Goal: Complete application form

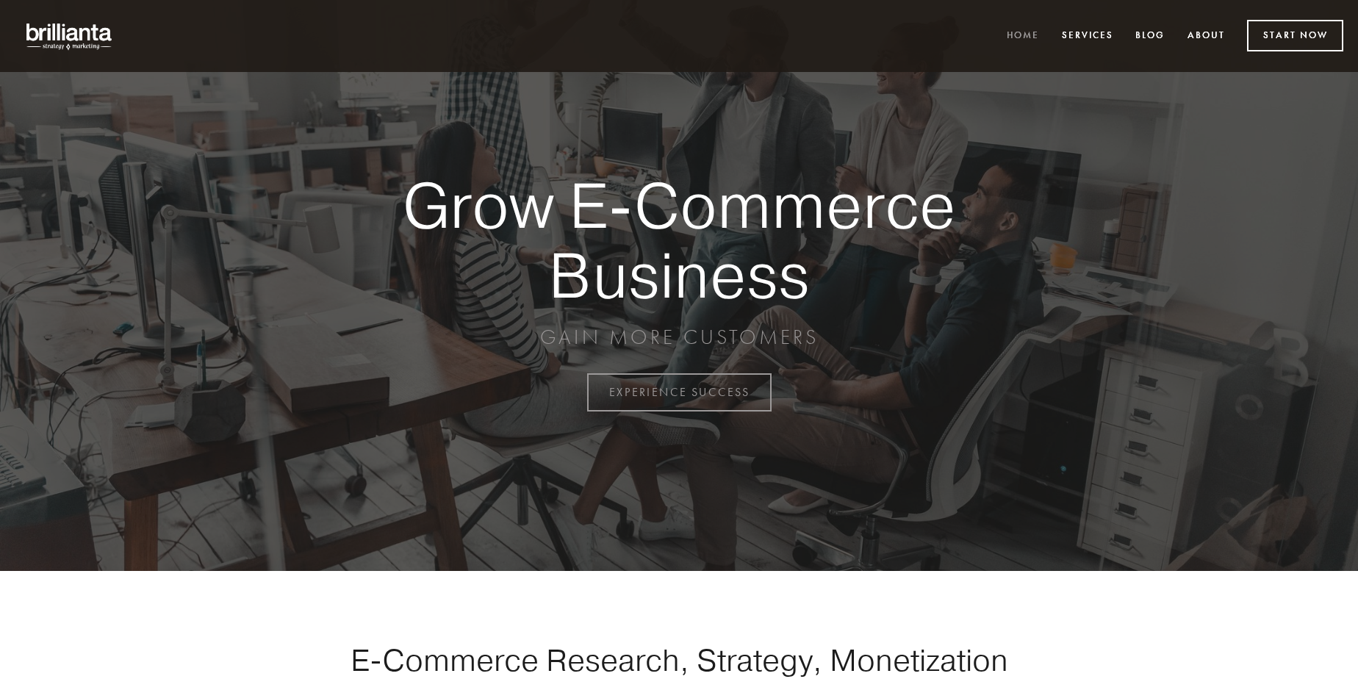
scroll to position [3851, 0]
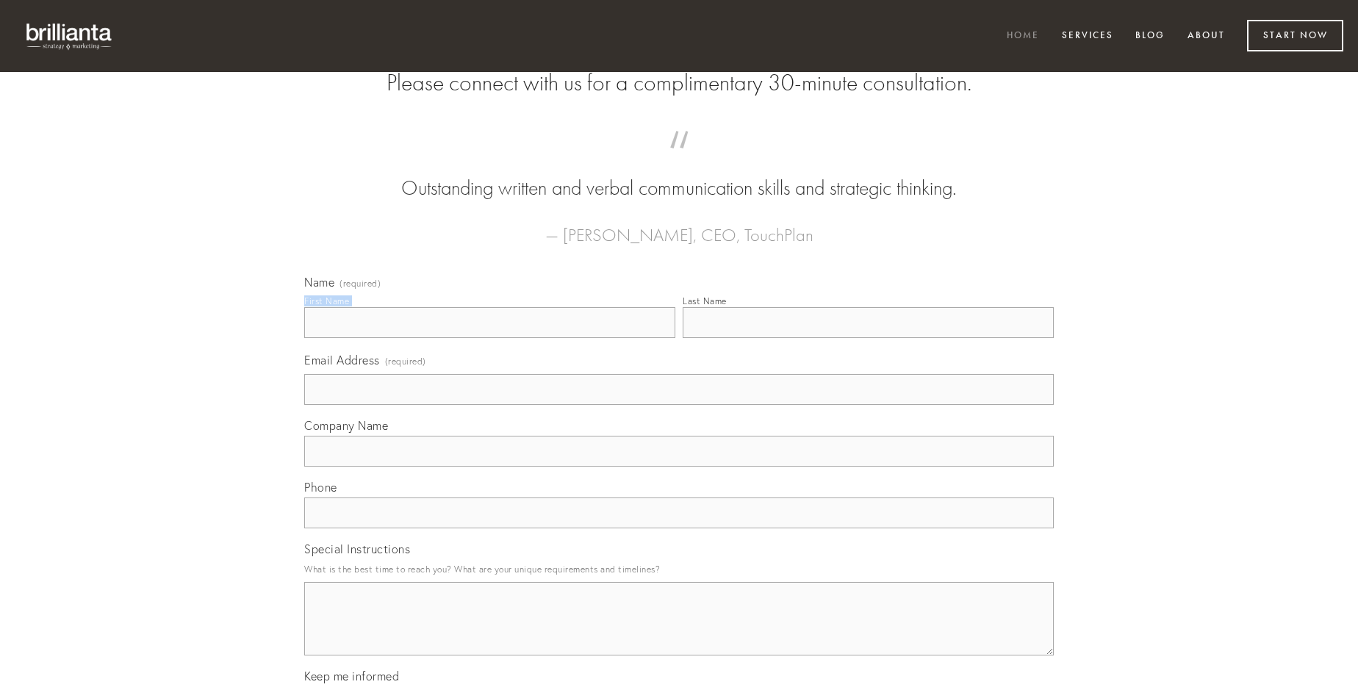
type input "[PERSON_NAME]"
click at [868, 338] on input "Last Name" at bounding box center [867, 322] width 371 height 31
type input "[PERSON_NAME]"
click at [679, 405] on input "Email Address (required)" at bounding box center [678, 389] width 749 height 31
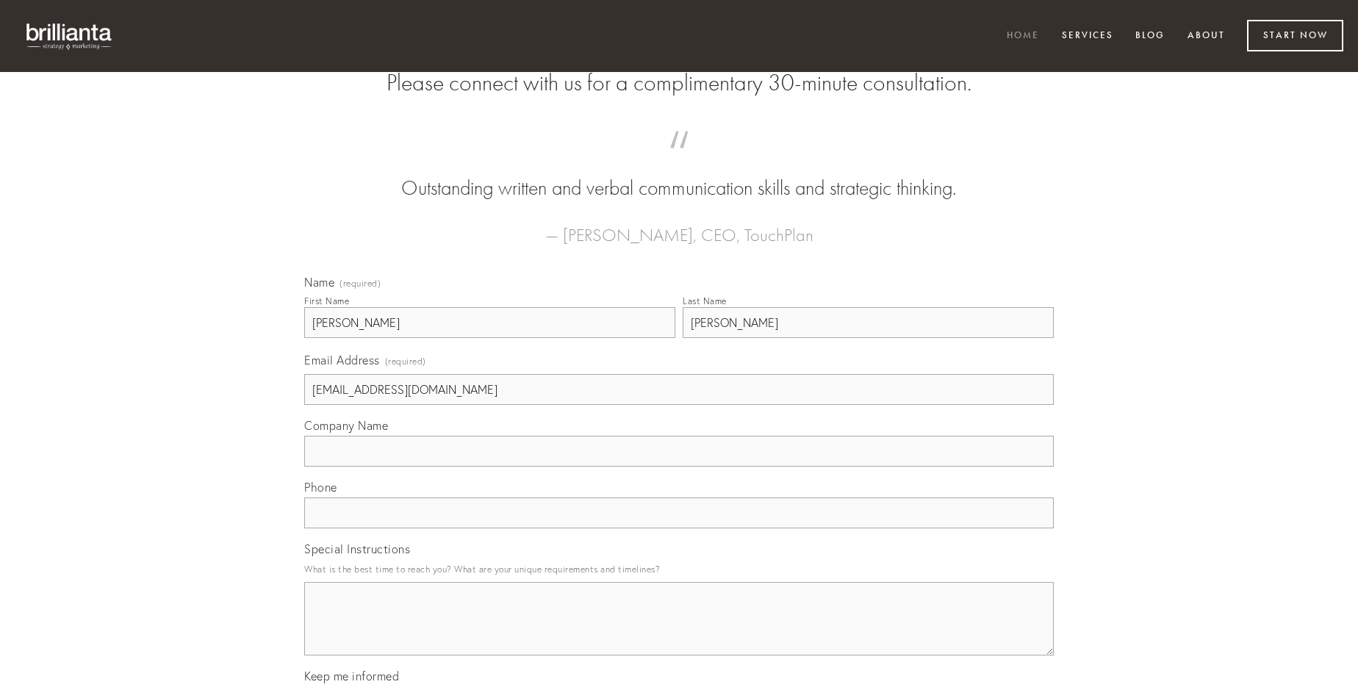
type input "[EMAIL_ADDRESS][DOMAIN_NAME]"
click at [679, 467] on input "Company Name" at bounding box center [678, 451] width 749 height 31
type input "adficio"
click at [679, 528] on input "text" at bounding box center [678, 512] width 749 height 31
click at [679, 632] on textarea "Special Instructions" at bounding box center [678, 618] width 749 height 73
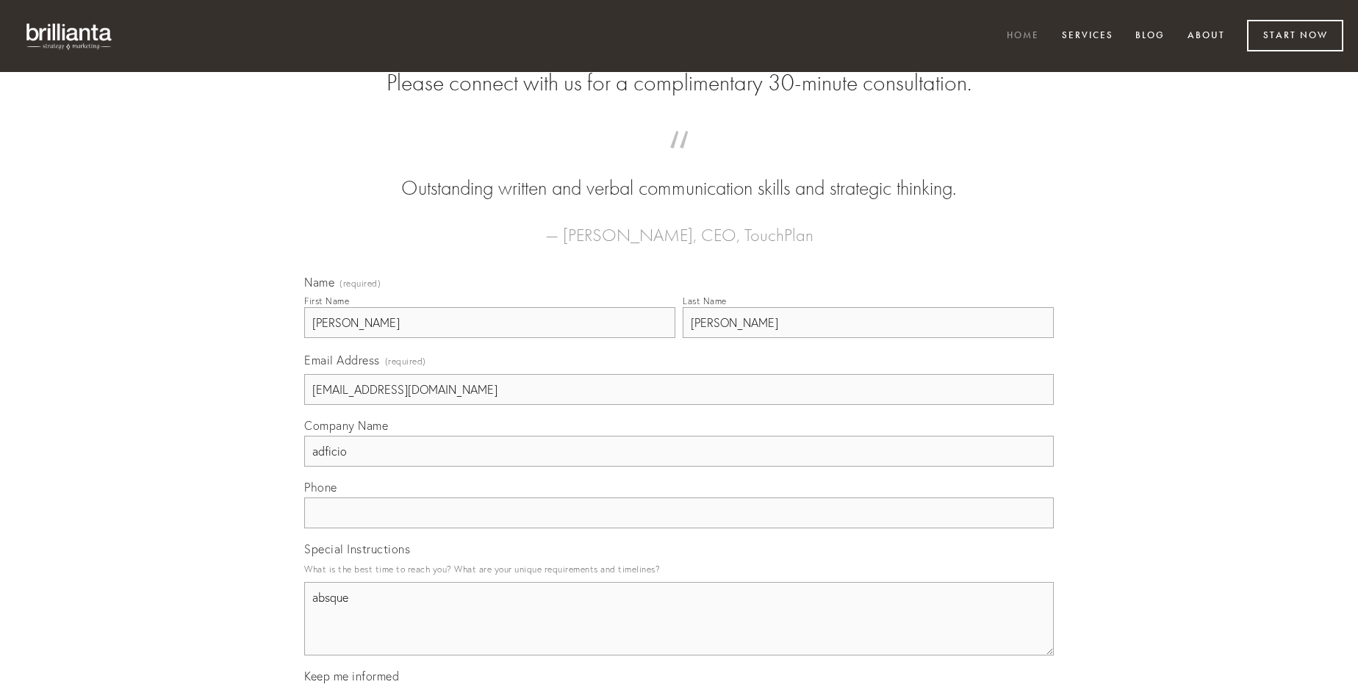
type textarea "absque"
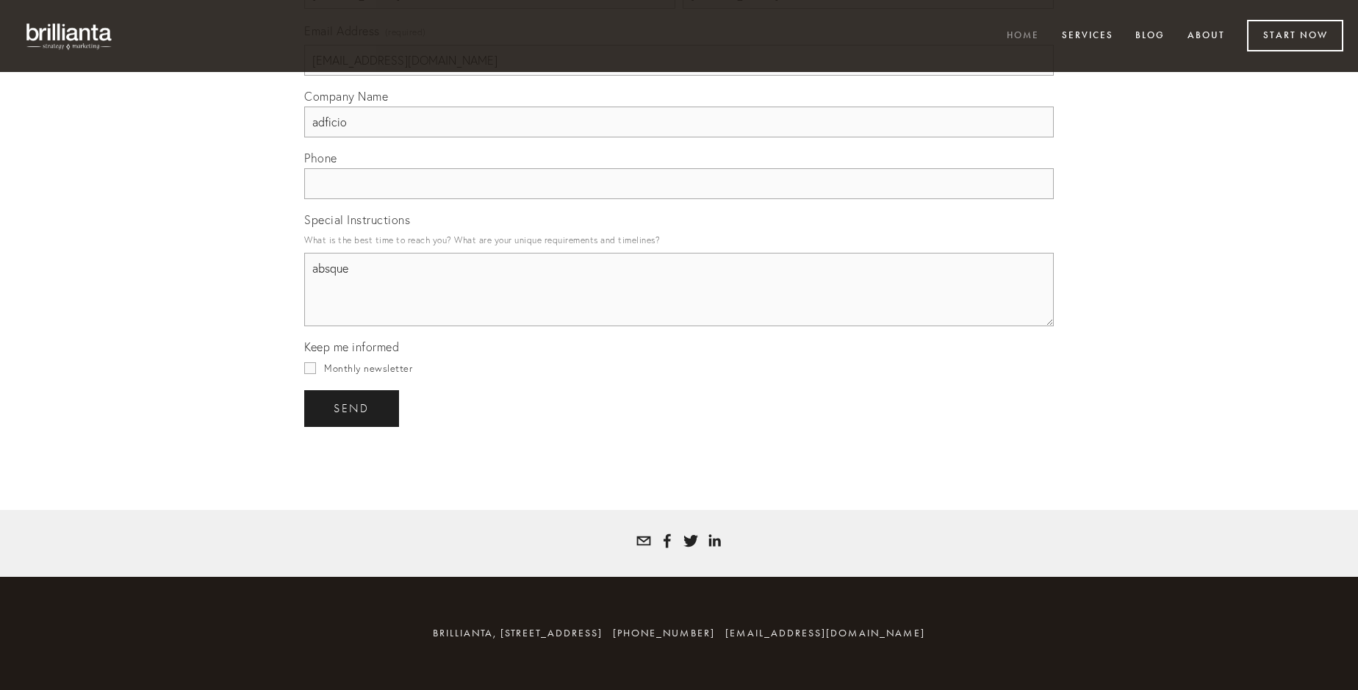
click at [353, 408] on span "send" at bounding box center [352, 408] width 36 height 13
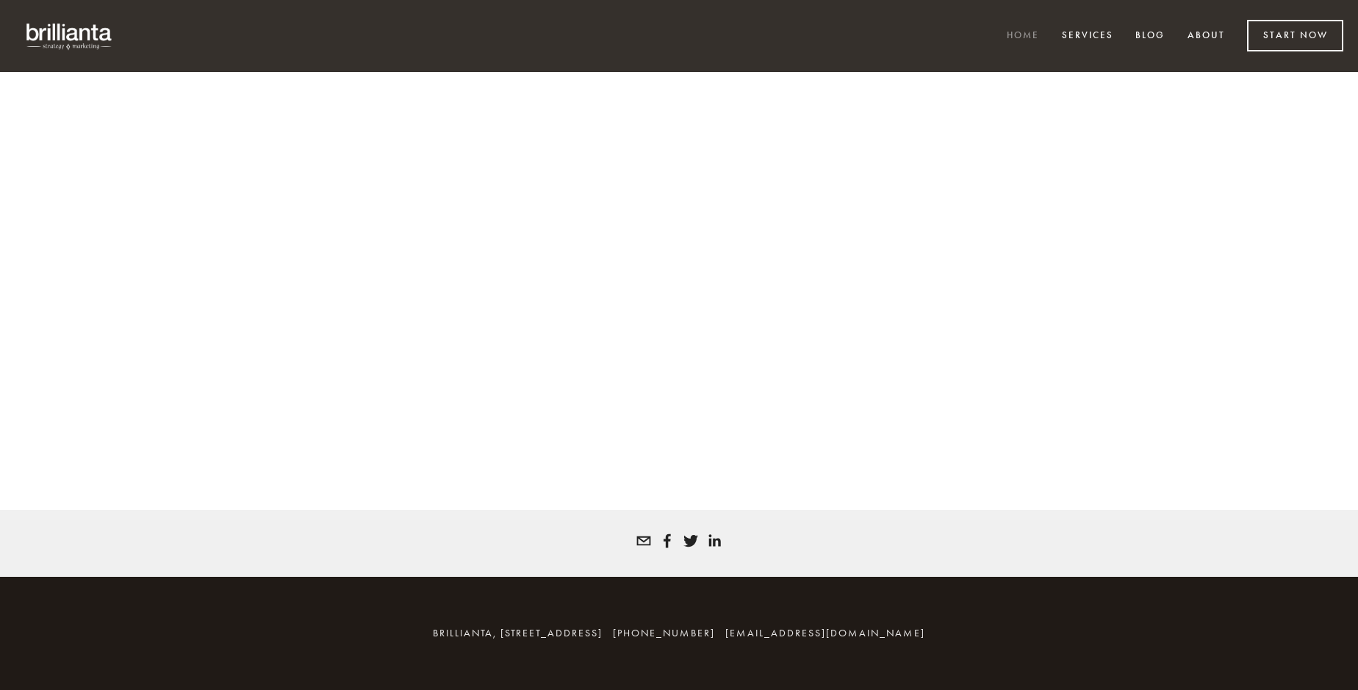
scroll to position [3831, 0]
